Goal: Navigation & Orientation: Go to known website

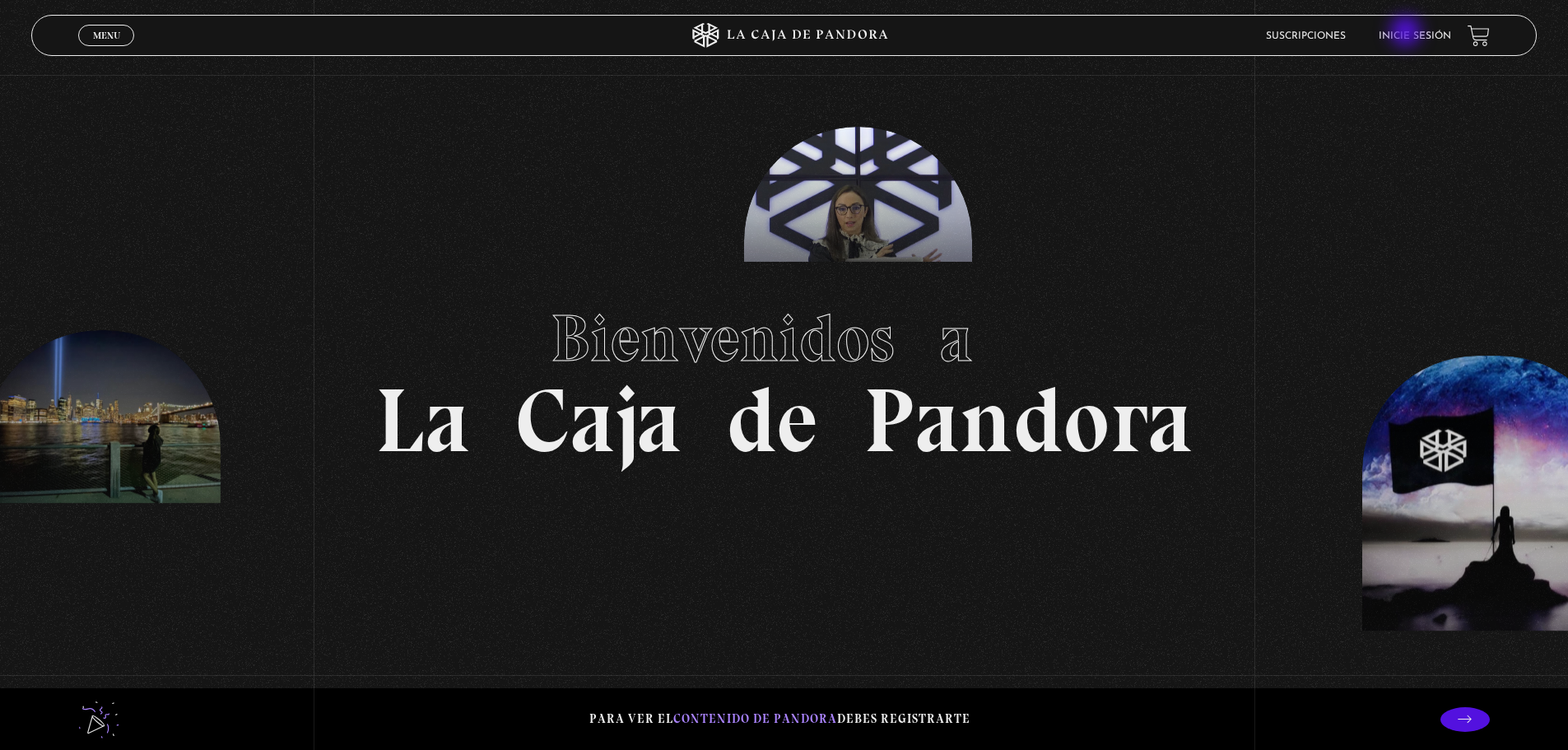
click at [1407, 32] on link "Inicie sesión" at bounding box center [1415, 37] width 72 height 10
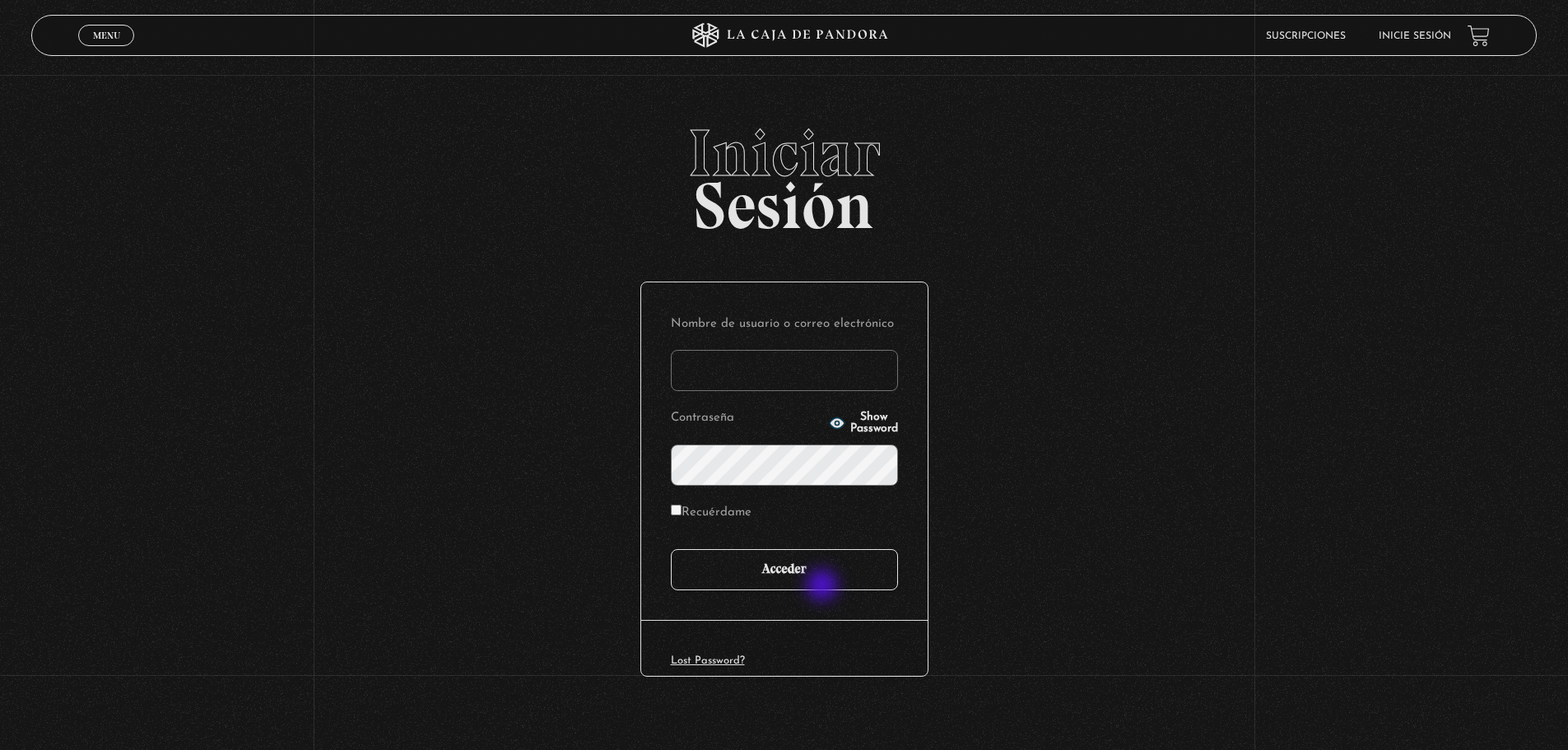
type input "jesusfreak_f413@hotmail.com"
click at [826, 582] on input "Acceder" at bounding box center [784, 570] width 227 height 41
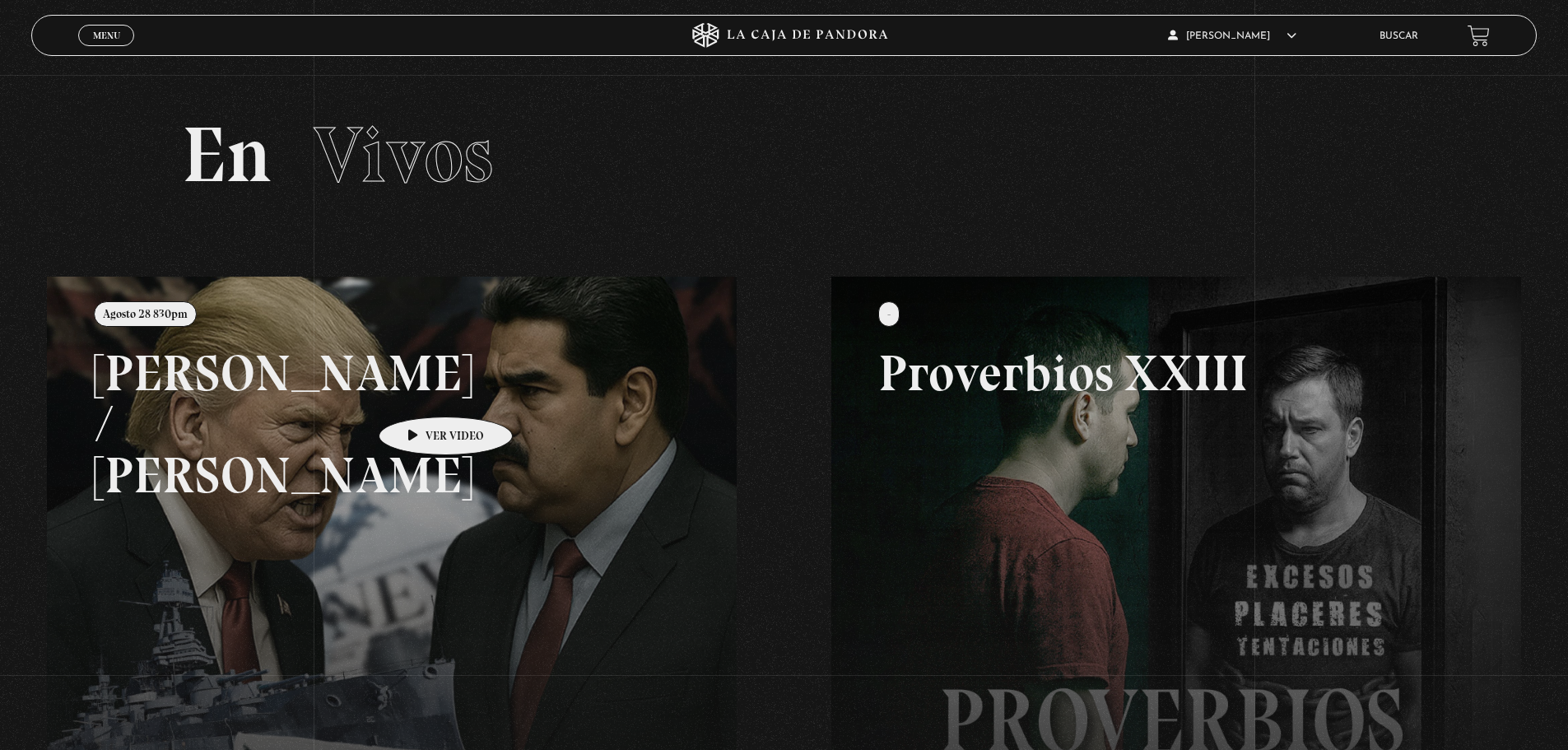
click at [420, 392] on link at bounding box center [830, 651] width 1568 height 750
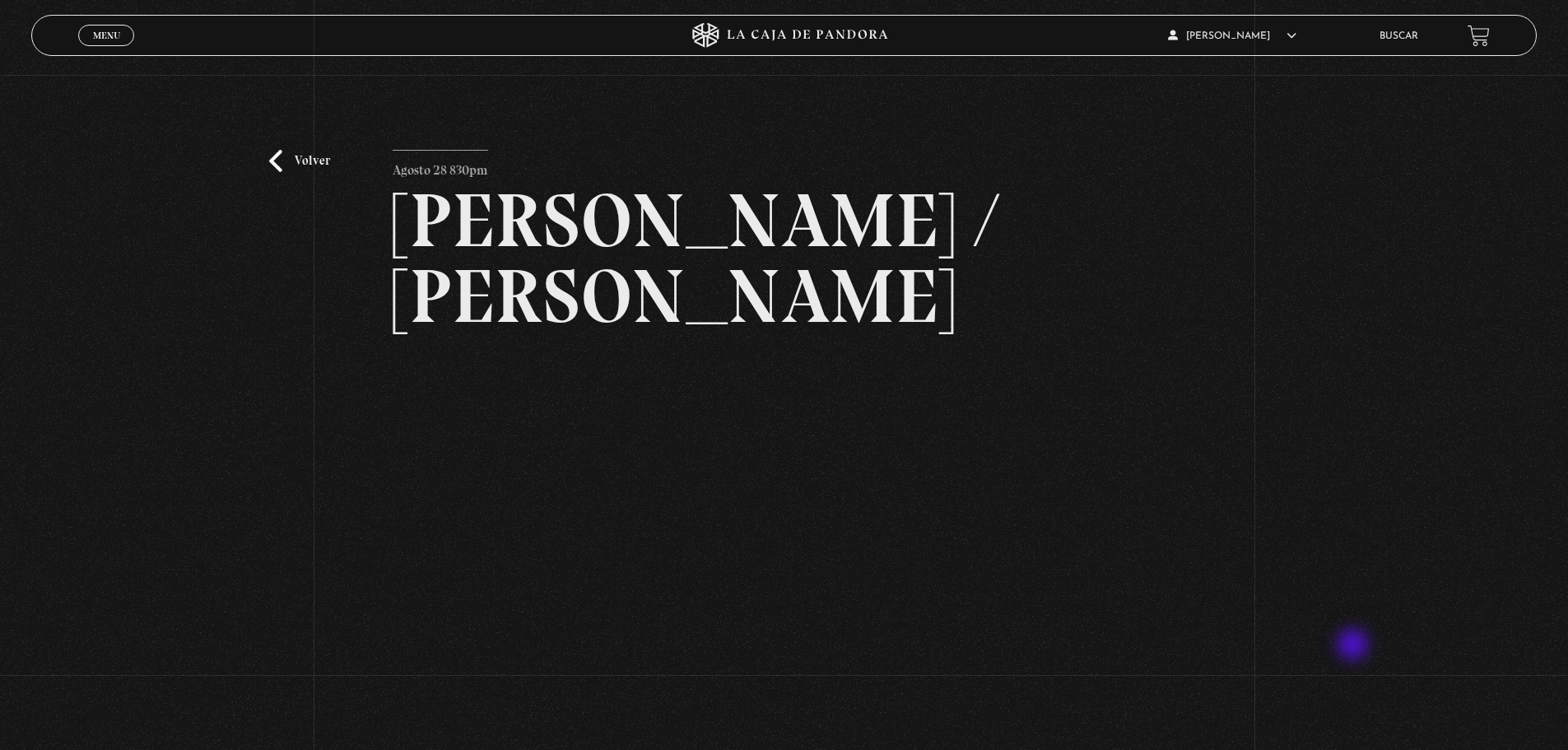
scroll to position [82, 0]
